Goal: Task Accomplishment & Management: Manage account settings

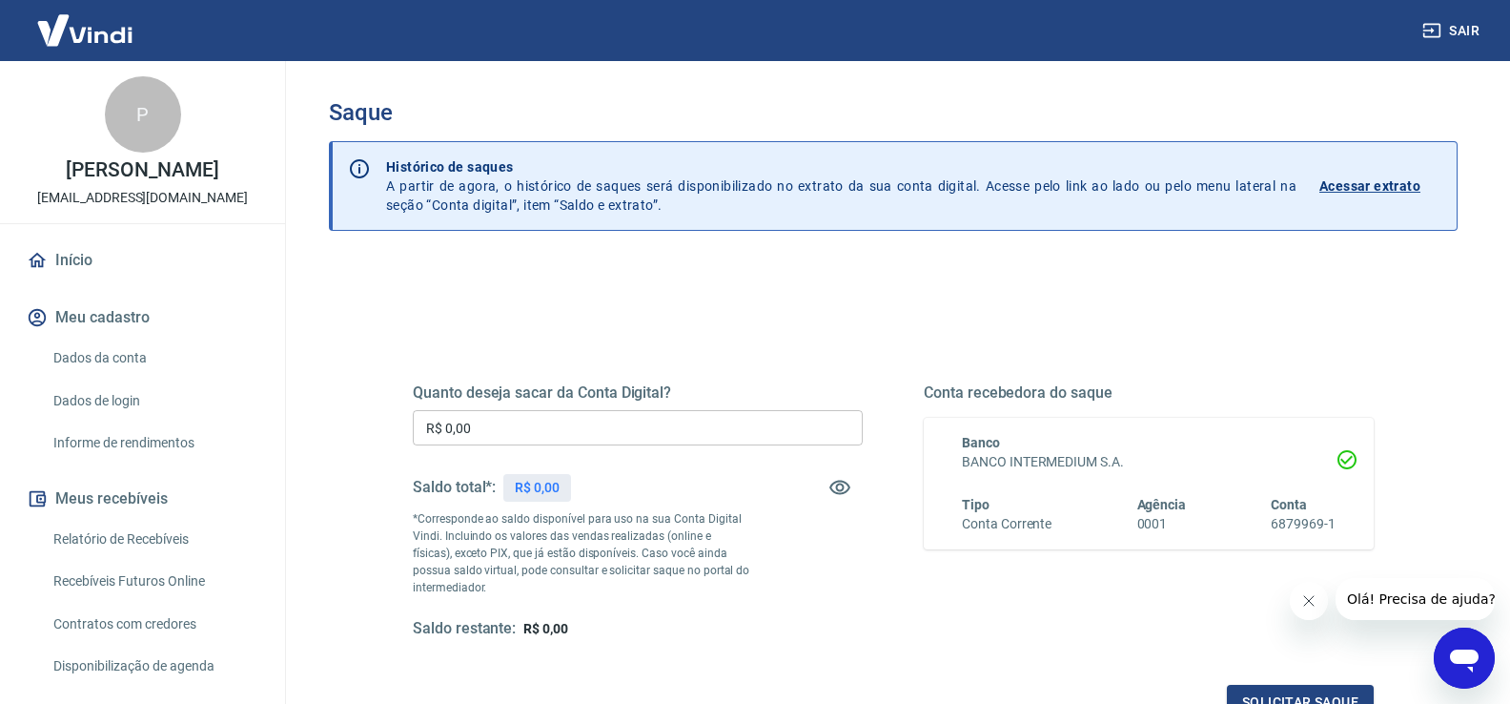
click at [103, 31] on img at bounding box center [85, 30] width 124 height 58
click at [114, 30] on img at bounding box center [85, 30] width 124 height 58
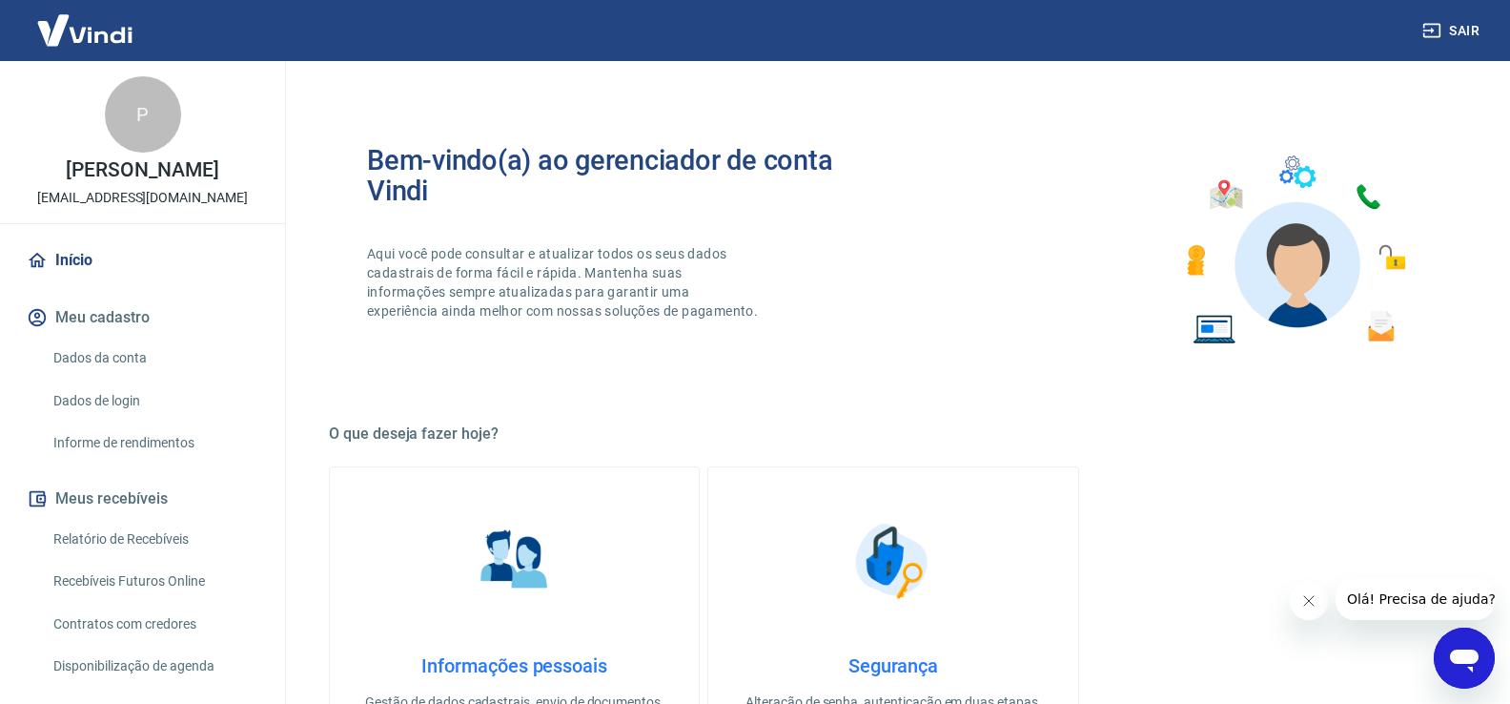
click at [114, 26] on img at bounding box center [85, 30] width 124 height 58
click at [108, 37] on img at bounding box center [85, 30] width 124 height 58
